Goal: Information Seeking & Learning: Understand process/instructions

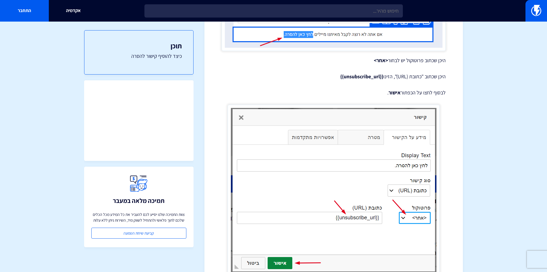
scroll to position [201, 0]
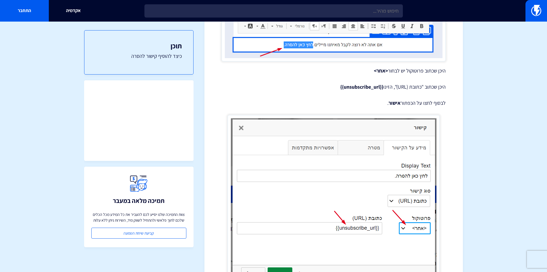
drag, startPoint x: 331, startPoint y: 89, endPoint x: 383, endPoint y: 86, distance: 51.8
click at [383, 86] on p "היכן שכתוב "כתובת (URL)", הזינו {{unsubscribe_url}}" at bounding box center [334, 86] width 224 height 7
copy strong "{{unsubscribe_url}}"
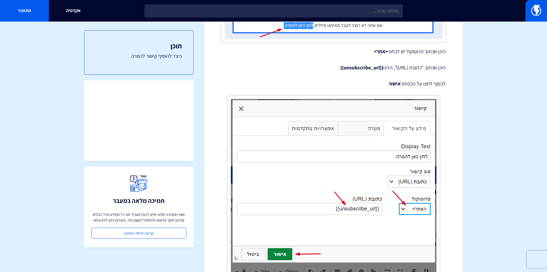
scroll to position [211, 0]
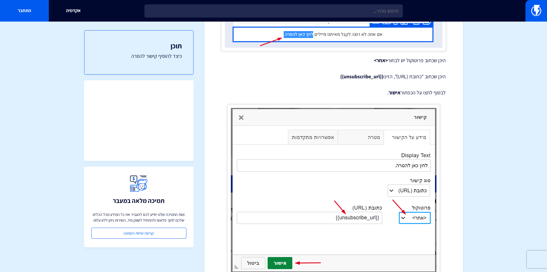
click at [446, 139] on div "מרכז תמיכה תבניות דיוור אלקטרוני הוספת קישור להסרה בדואר אלקטרוני כדי לעמוד בחו…" at bounding box center [334, 113] width 259 height 588
drag, startPoint x: 331, startPoint y: 78, endPoint x: 383, endPoint y: 76, distance: 52.0
click at [383, 76] on p "היכן שכתוב "כתובת (URL)", הזינו {{unsubscribe_url}}" at bounding box center [334, 76] width 224 height 7
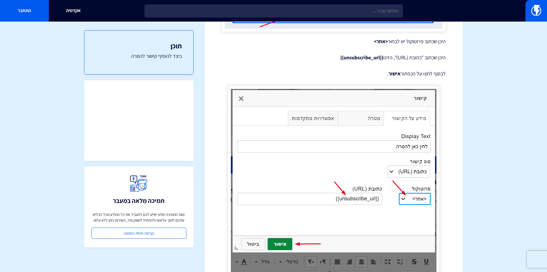
scroll to position [240, 0]
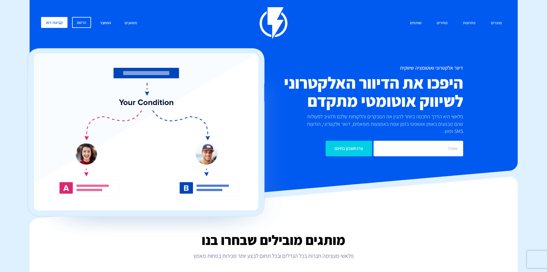
click at [105, 21] on link "התחבר" at bounding box center [106, 23] width 20 height 12
